Goal: Information Seeking & Learning: Learn about a topic

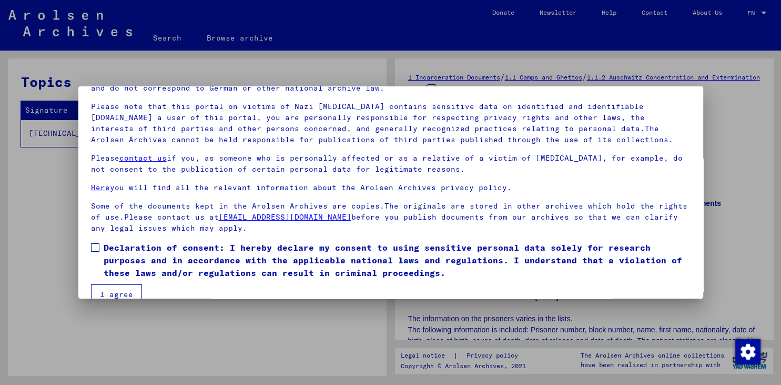
scroll to position [81, 0]
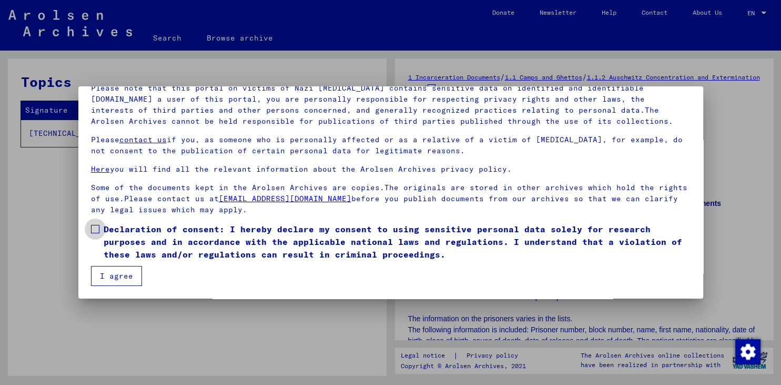
click at [96, 225] on span at bounding box center [95, 229] width 8 height 8
click at [112, 270] on button "I agree" at bounding box center [116, 276] width 51 height 20
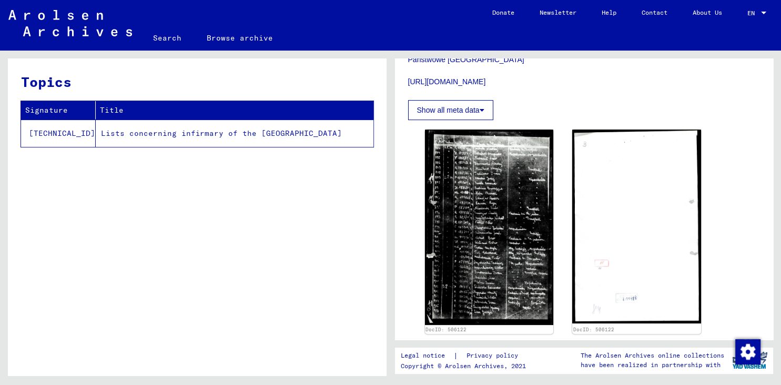
scroll to position [395, 0]
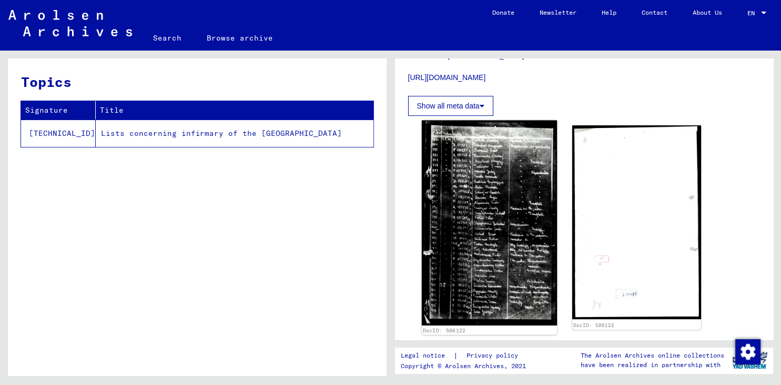
click at [494, 239] on img at bounding box center [489, 223] width 135 height 205
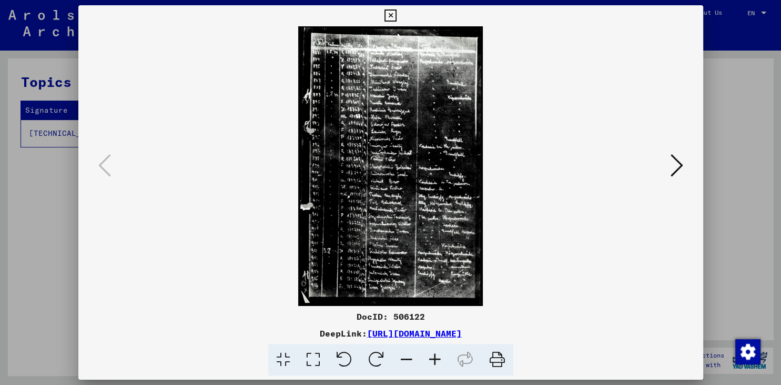
click at [437, 356] on icon at bounding box center [435, 360] width 28 height 32
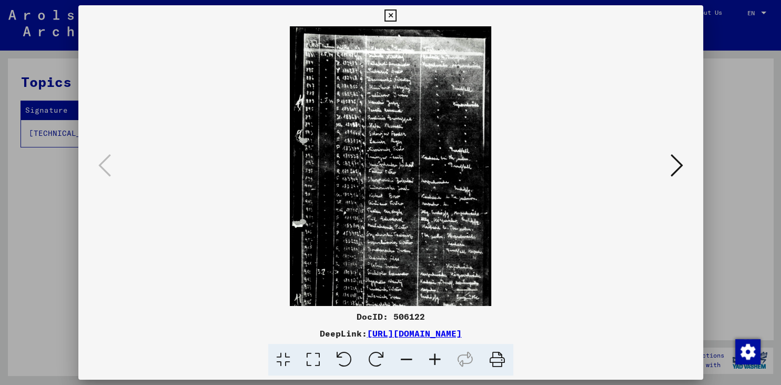
click at [437, 356] on icon at bounding box center [435, 360] width 28 height 32
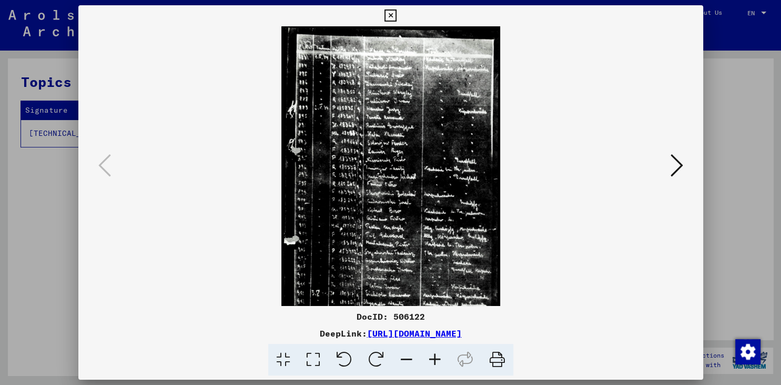
click at [437, 356] on icon at bounding box center [435, 360] width 28 height 32
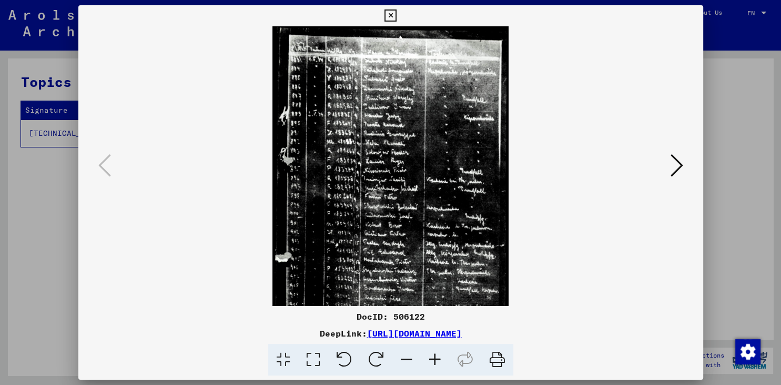
click at [437, 356] on icon at bounding box center [435, 360] width 28 height 32
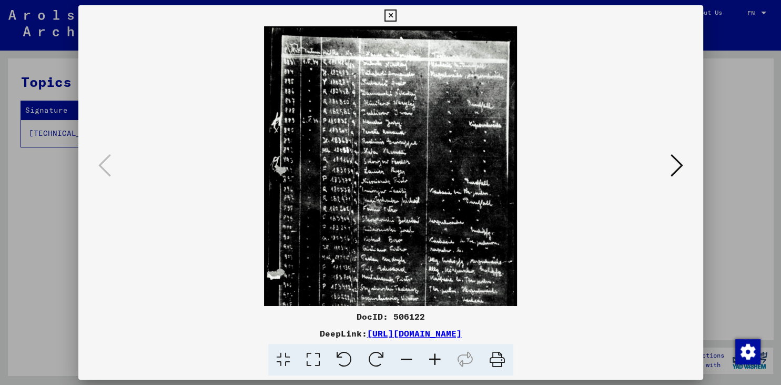
click at [437, 356] on icon at bounding box center [435, 360] width 28 height 32
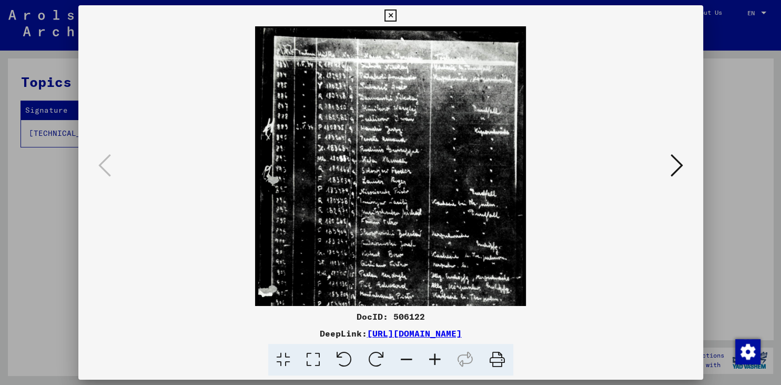
click at [437, 356] on icon at bounding box center [435, 360] width 28 height 32
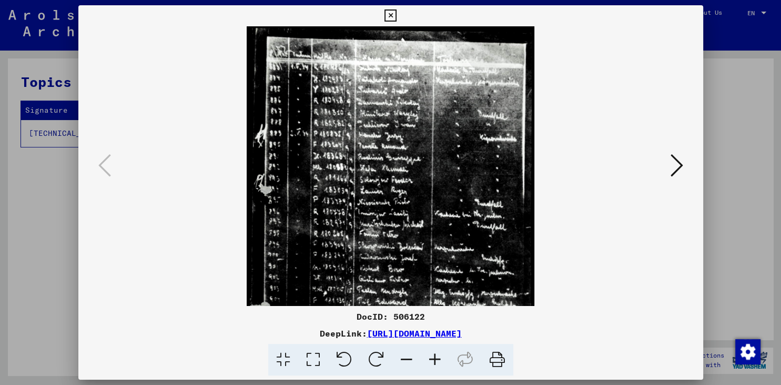
click at [437, 356] on icon at bounding box center [435, 360] width 28 height 32
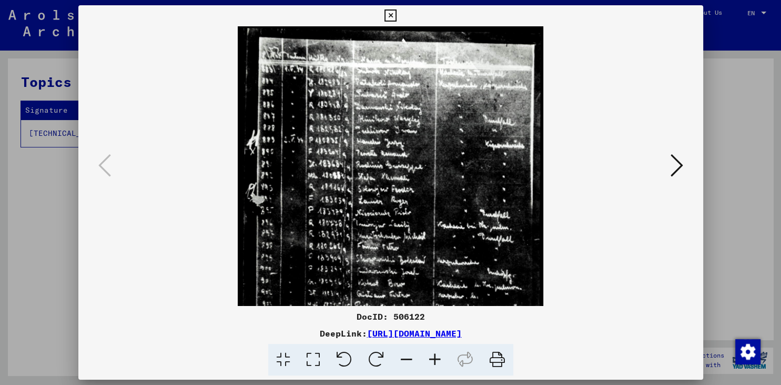
click at [437, 356] on icon at bounding box center [435, 360] width 28 height 32
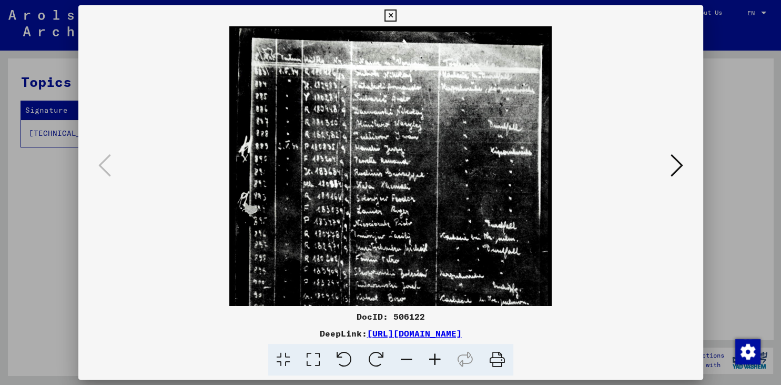
click at [437, 356] on icon at bounding box center [435, 360] width 28 height 32
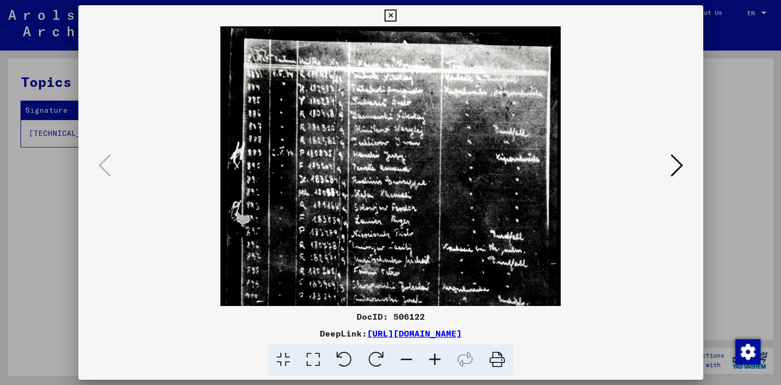
click at [437, 356] on icon at bounding box center [435, 360] width 28 height 32
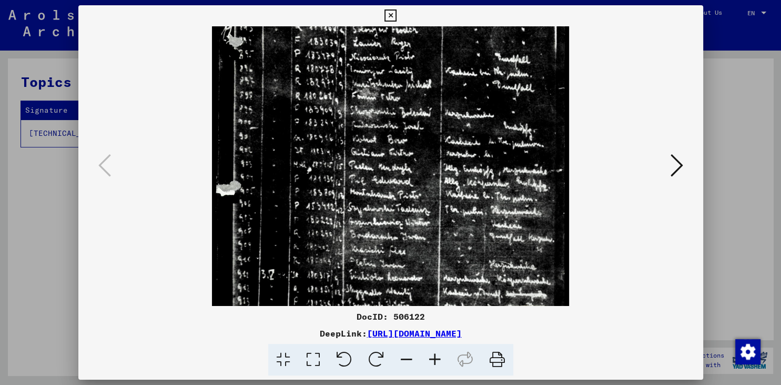
drag, startPoint x: 402, startPoint y: 260, endPoint x: 443, endPoint y: 75, distance: 189.2
click at [443, 75] on img at bounding box center [391, 110] width 358 height 543
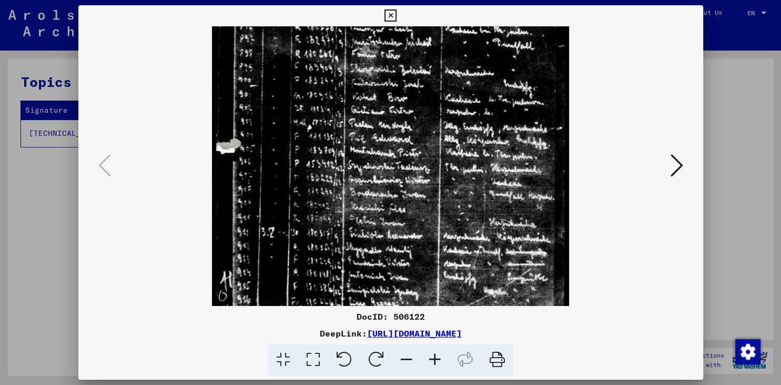
scroll to position [230, 0]
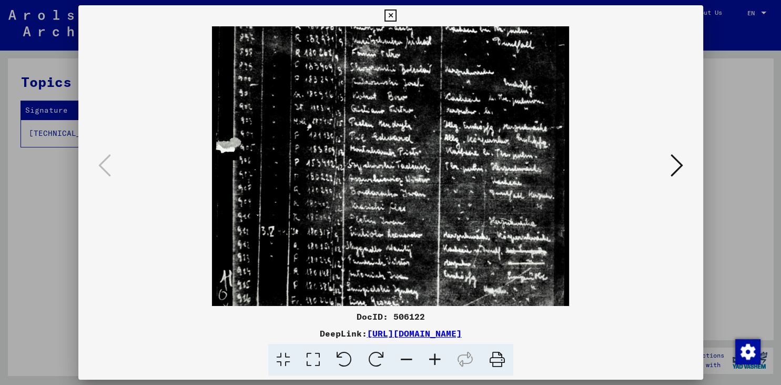
drag, startPoint x: 411, startPoint y: 205, endPoint x: 414, endPoint y: 164, distance: 41.1
click at [414, 164] on img at bounding box center [391, 67] width 358 height 543
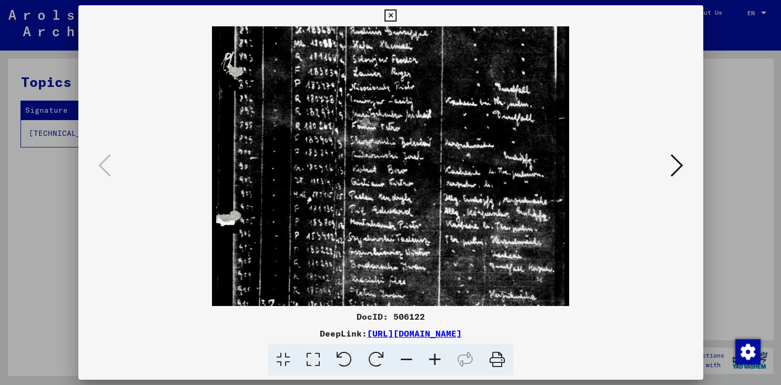
drag, startPoint x: 380, startPoint y: 196, endPoint x: 369, endPoint y: 268, distance: 72.9
click at [369, 268] on img at bounding box center [391, 140] width 358 height 543
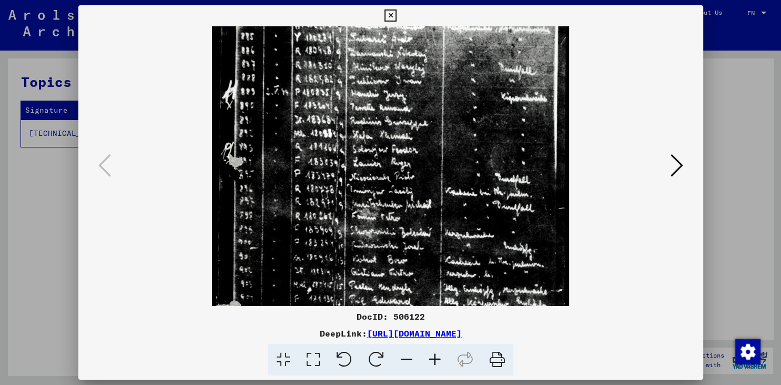
scroll to position [67, 0]
drag, startPoint x: 365, startPoint y: 188, endPoint x: 356, endPoint y: 278, distance: 90.5
click at [356, 278] on img at bounding box center [391, 230] width 358 height 543
